Goal: Transaction & Acquisition: Purchase product/service

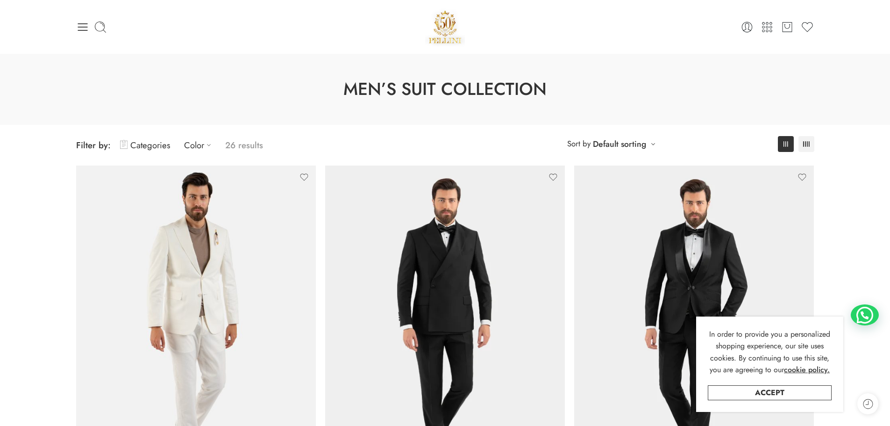
click at [448, 33] on img at bounding box center [445, 27] width 40 height 40
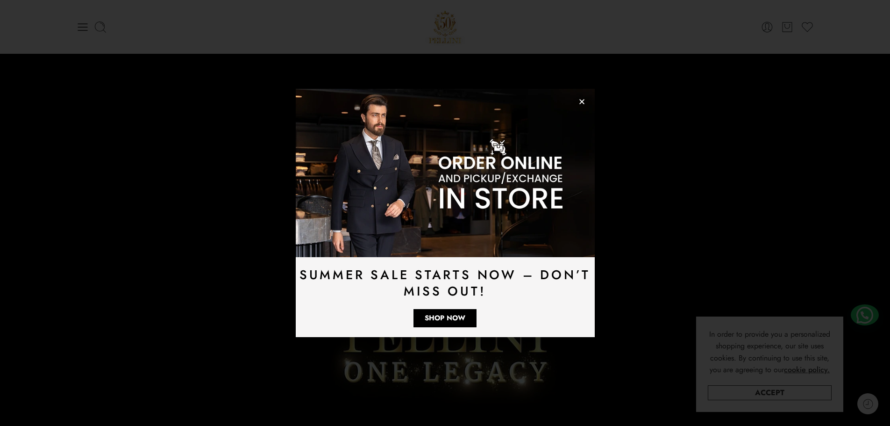
click at [587, 98] on img at bounding box center [445, 173] width 299 height 168
click at [585, 99] on img at bounding box center [445, 173] width 299 height 168
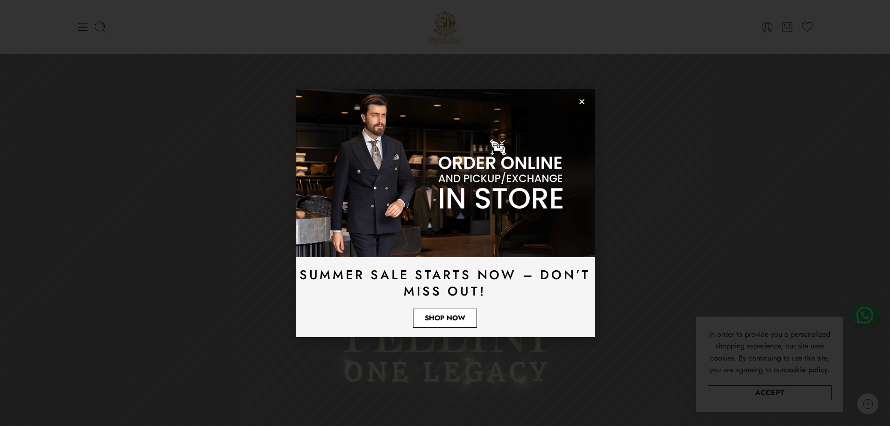
click at [442, 316] on span "Shop Now" at bounding box center [445, 317] width 41 height 7
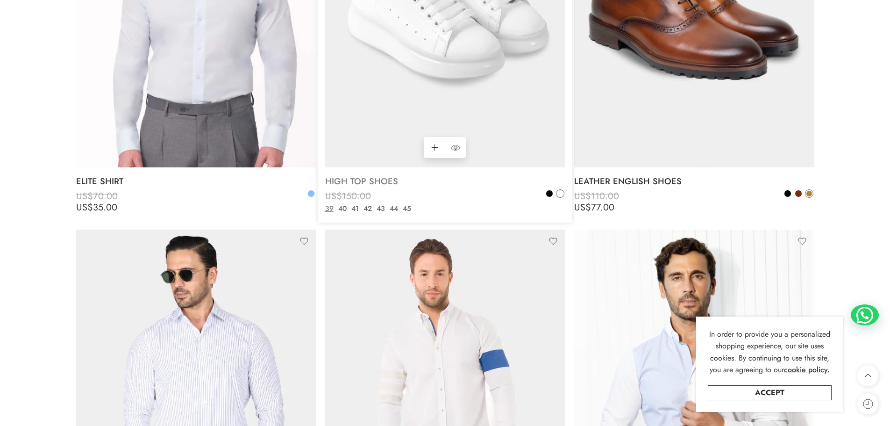
scroll to position [6823, 0]
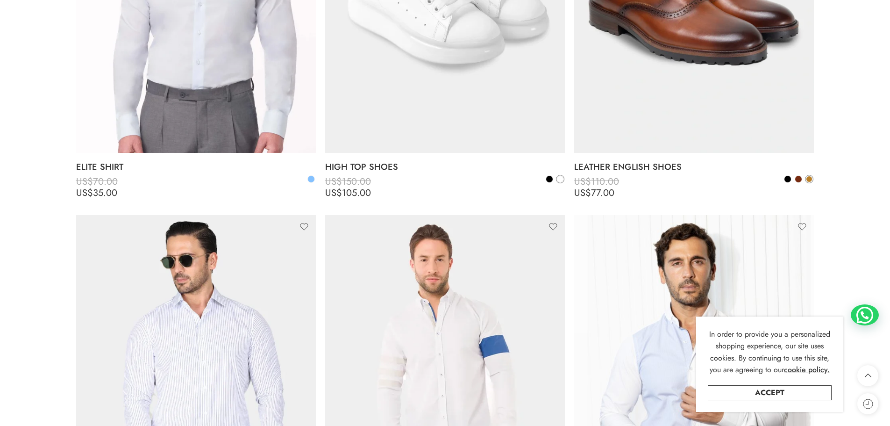
drag, startPoint x: 5, startPoint y: 67, endPoint x: 56, endPoint y: 15, distance: 73.0
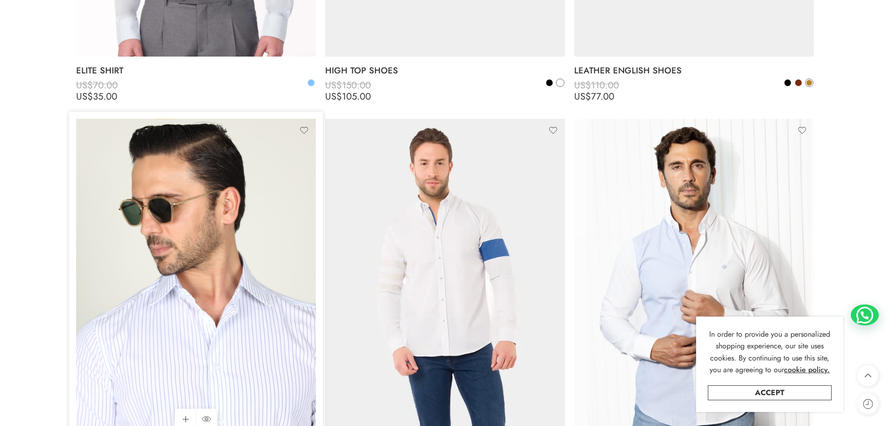
scroll to position [7057, 0]
